Goal: Register for event/course

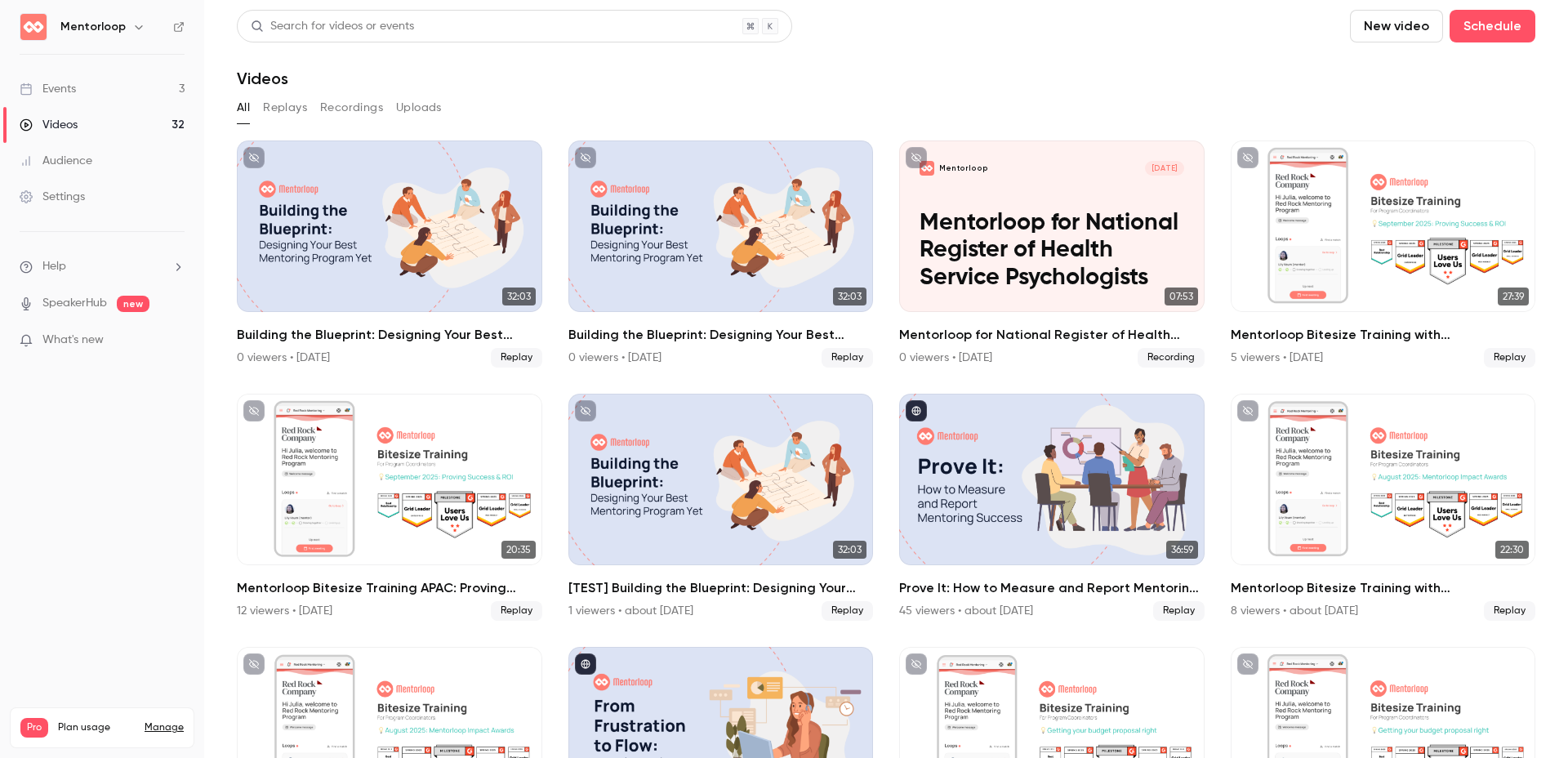
click at [57, 89] on div "Events" at bounding box center [47, 89] width 57 height 17
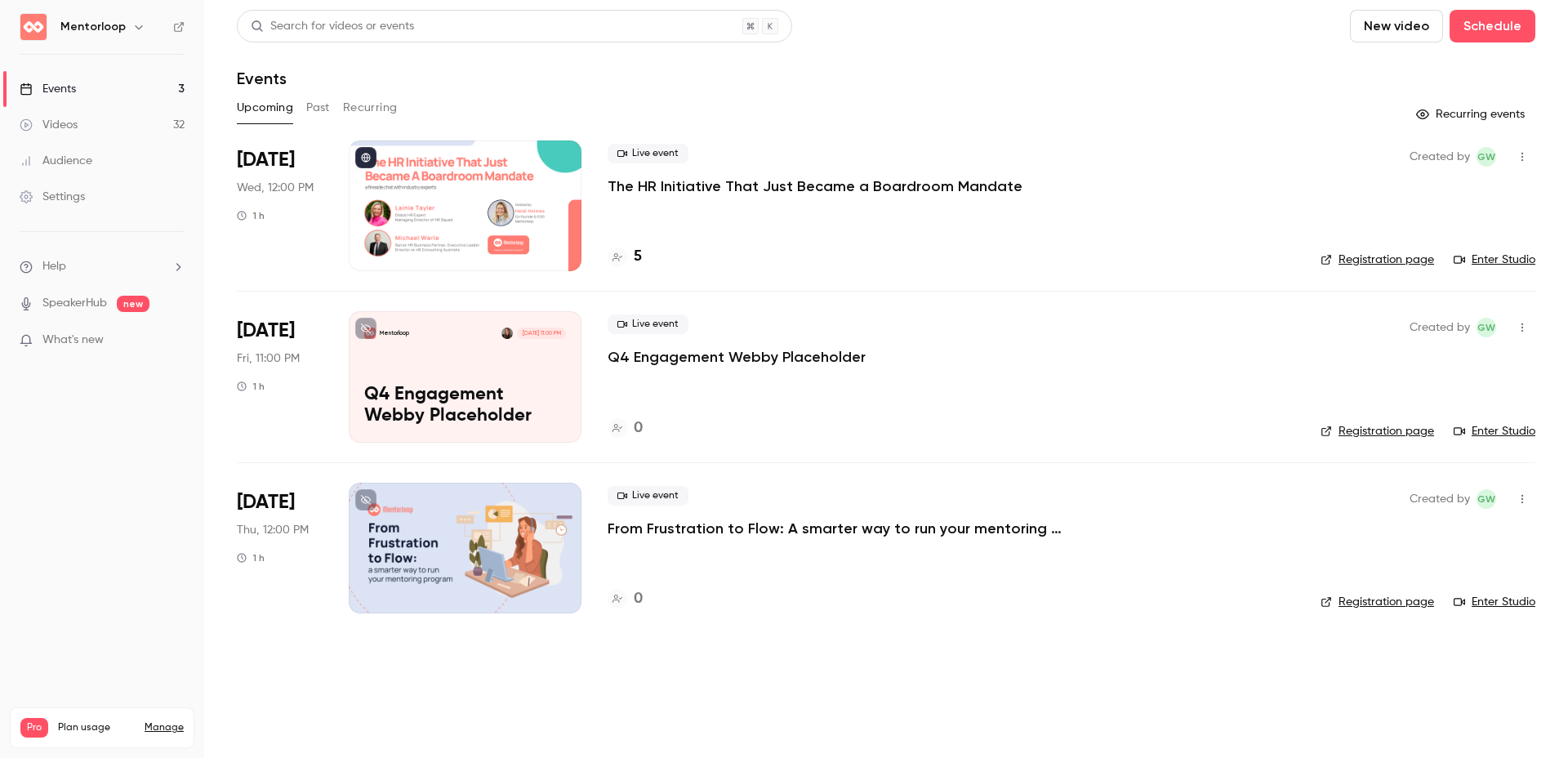
click at [764, 184] on p "The HR Initiative That Just Became a Boardroom Mandate" at bounding box center [815, 186] width 415 height 19
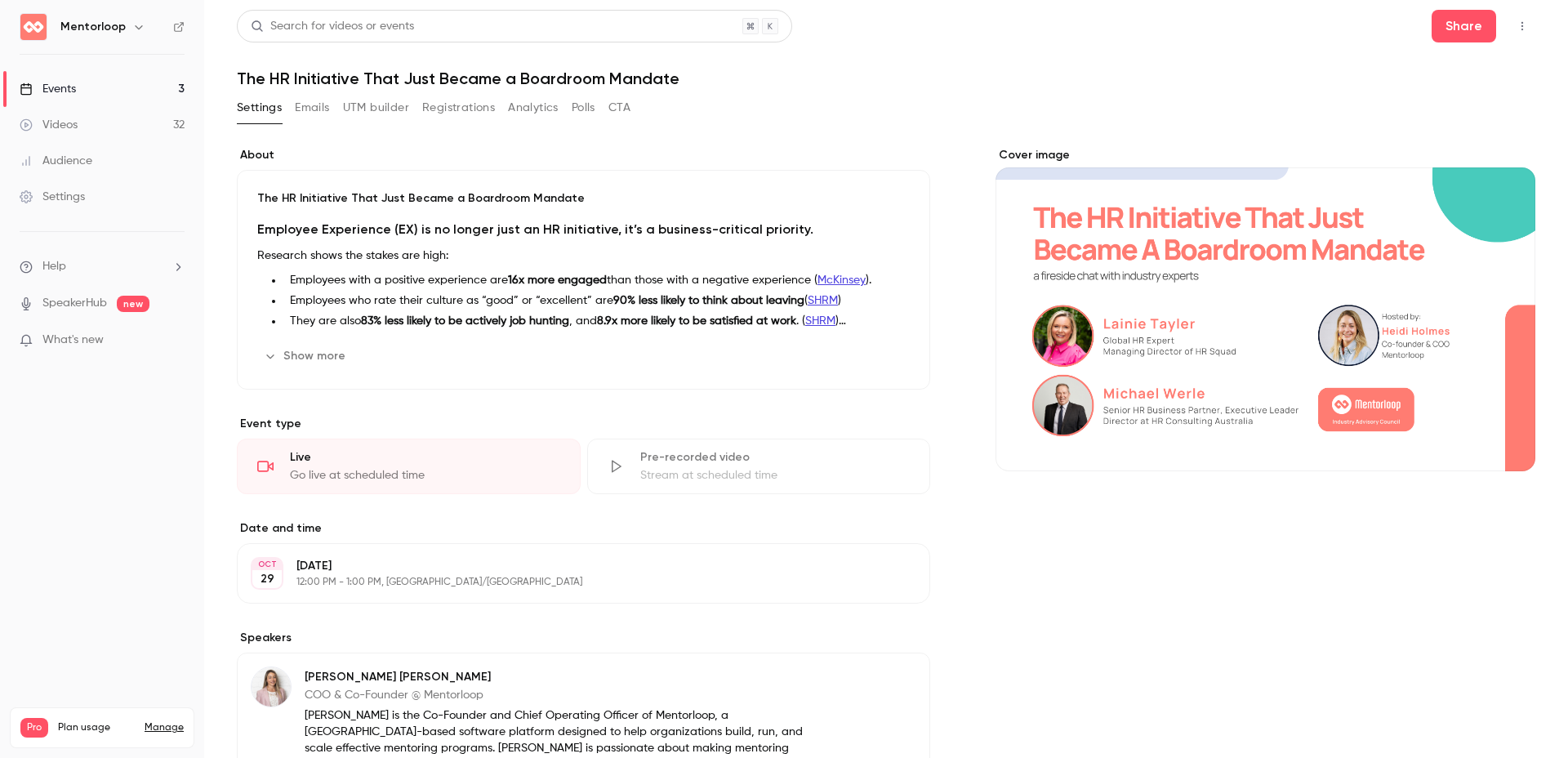
click at [441, 107] on button "Registrations" at bounding box center [458, 108] width 72 height 26
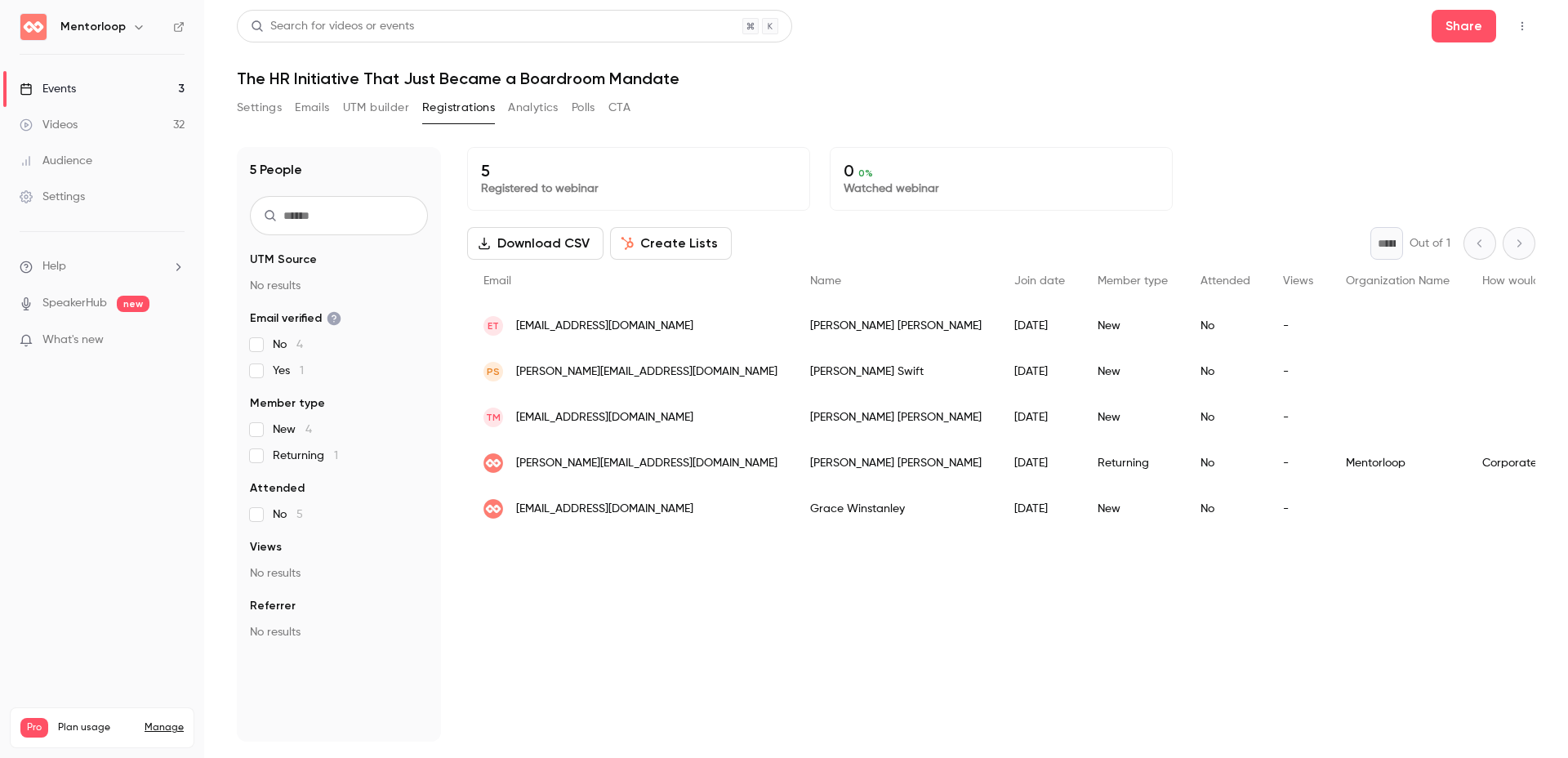
click at [70, 85] on div "Events" at bounding box center [47, 89] width 57 height 17
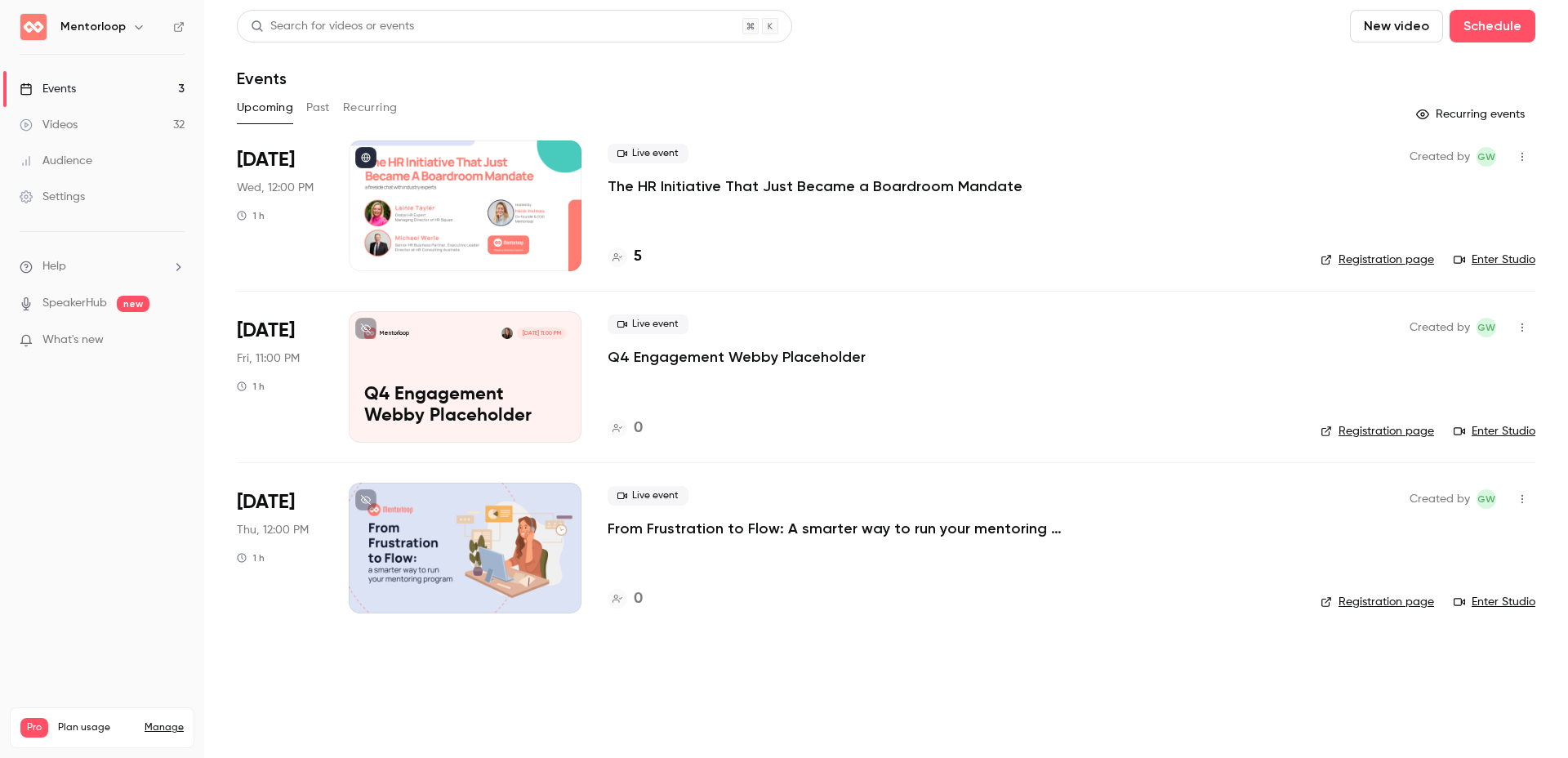
click at [874, 95] on div "Upcoming Past Recurring" at bounding box center [886, 108] width 1299 height 26
